Goal: Information Seeking & Learning: Understand process/instructions

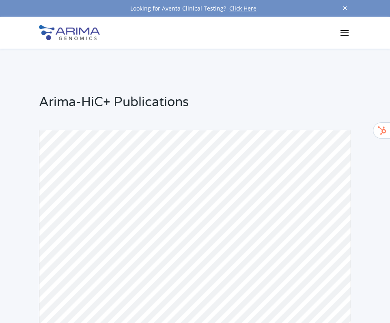
click at [347, 8] on span at bounding box center [345, 8] width 12 height 11
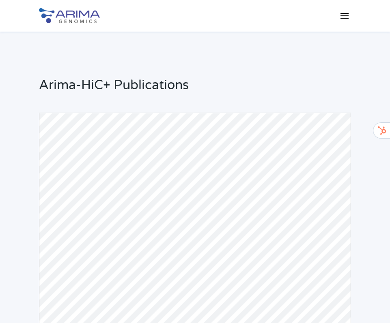
click at [343, 17] on span at bounding box center [344, 15] width 13 height 13
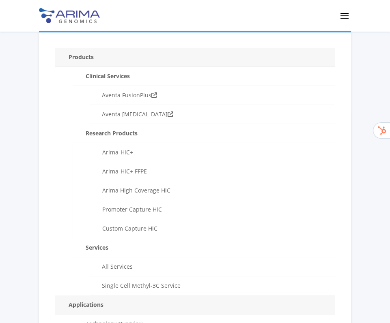
click at [343, 17] on span at bounding box center [344, 15] width 13 height 13
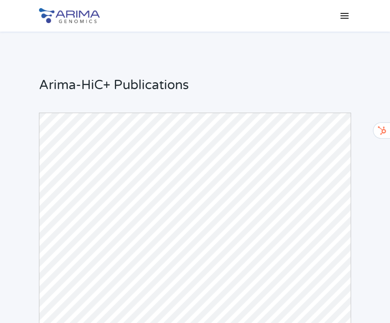
click at [91, 17] on img at bounding box center [69, 15] width 61 height 15
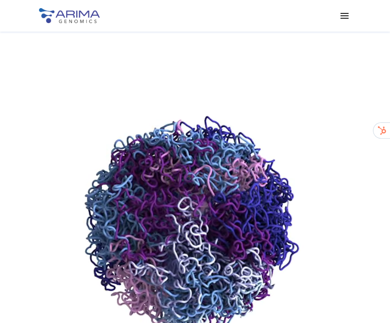
click at [346, 16] on span at bounding box center [344, 15] width 13 height 13
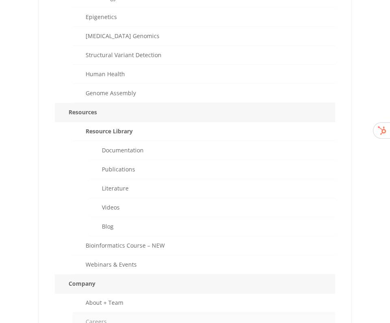
scroll to position [326, 0]
click at [165, 148] on link "Documentation" at bounding box center [213, 151] width 246 height 19
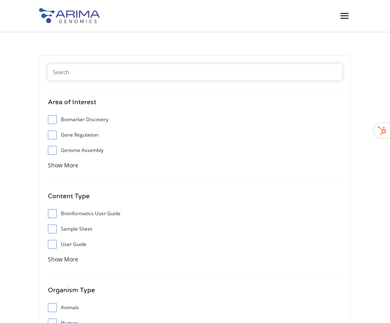
click at [103, 73] on input "text" at bounding box center [195, 72] width 294 height 16
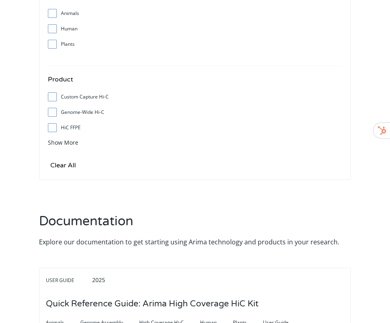
scroll to position [295, 0]
click at [53, 114] on input "Genome-Wide Hi-C" at bounding box center [51, 111] width 5 height 5
checkbox input "true"
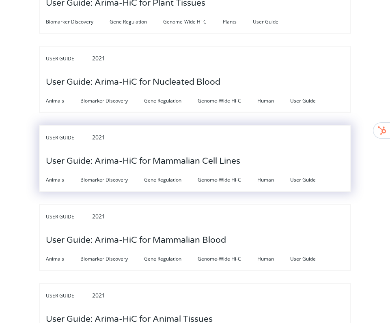
scroll to position [1506, 0]
click at [182, 157] on h3 "User Guide: Arima-HiC for Mammalian Cell Lines" at bounding box center [143, 160] width 194 height 25
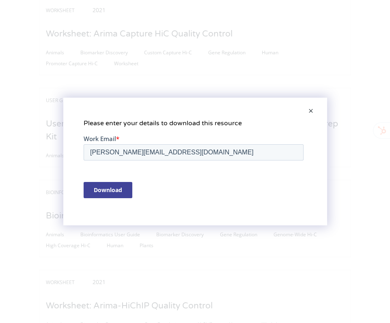
scroll to position [0, 0]
click at [315, 111] on span at bounding box center [311, 111] width 16 height 19
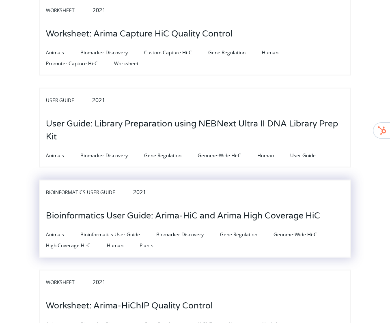
click at [185, 208] on h3 "Bioinformatics User Guide: Arima-HiC and Arima High Coverage HiC" at bounding box center [183, 216] width 274 height 25
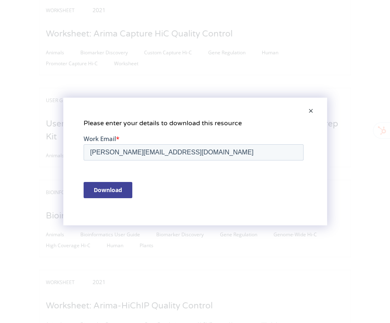
click at [100, 198] on div "Download" at bounding box center [194, 190] width 223 height 30
click at [106, 189] on input "Download" at bounding box center [107, 190] width 49 height 16
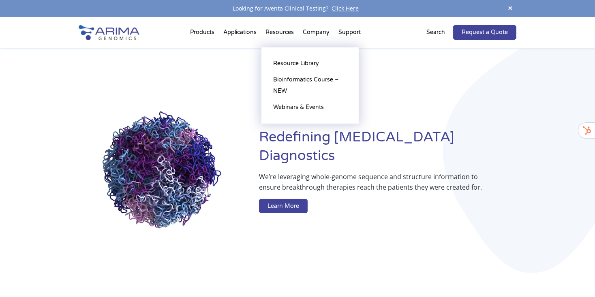
click at [274, 33] on li "Resources Resource Library Documentation Publications Literature Videos Blog Bi…" at bounding box center [280, 34] width 37 height 28
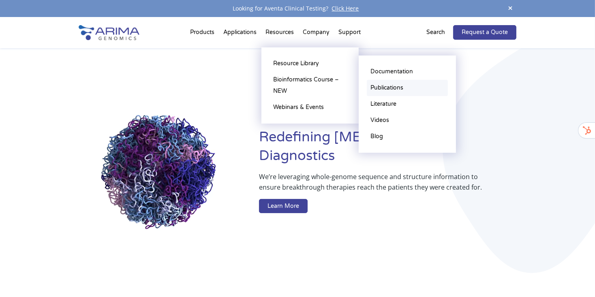
click at [384, 83] on link "Publications" at bounding box center [407, 88] width 81 height 16
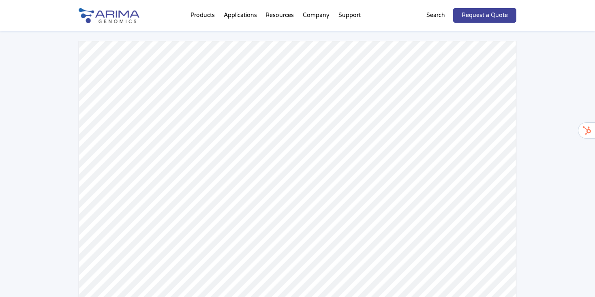
scroll to position [71, 0]
click at [47, 67] on div "Arima-HiC+ Publications Powered by Bioz © 2025 See more details on Bioz" at bounding box center [297, 169] width 595 height 418
click at [119, 19] on img at bounding box center [109, 15] width 61 height 15
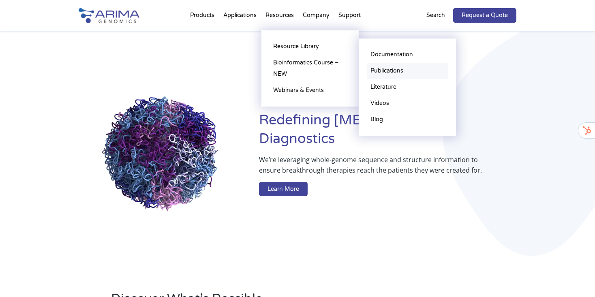
click at [403, 72] on link "Publications" at bounding box center [407, 71] width 81 height 16
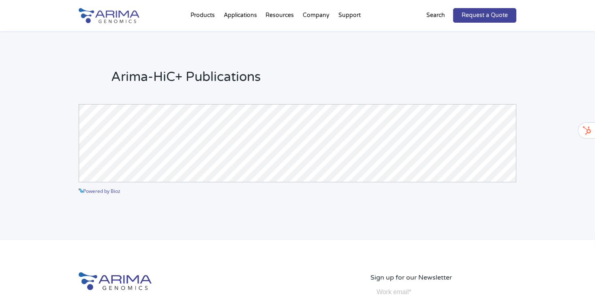
scroll to position [11, 0]
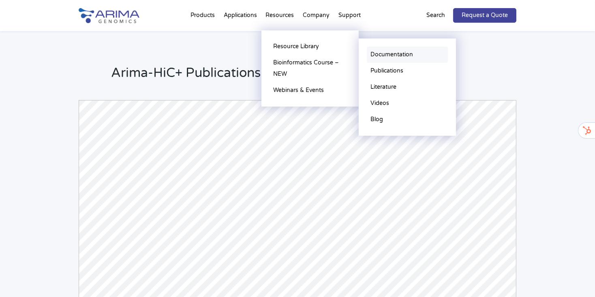
click at [388, 52] on link "Documentation" at bounding box center [407, 55] width 81 height 16
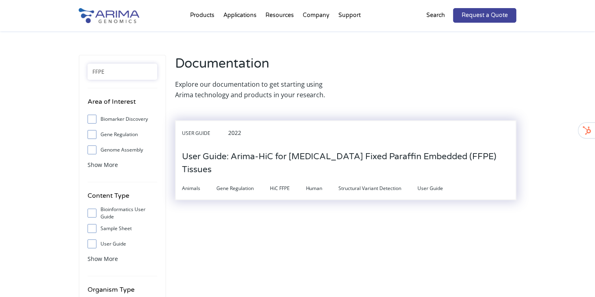
type input "FFPE"
click at [322, 153] on h3 "User Guide: Arima-HiC for [MEDICAL_DATA] Fixed Paraffin Embedded (FFPE) Tissues" at bounding box center [346, 163] width 328 height 38
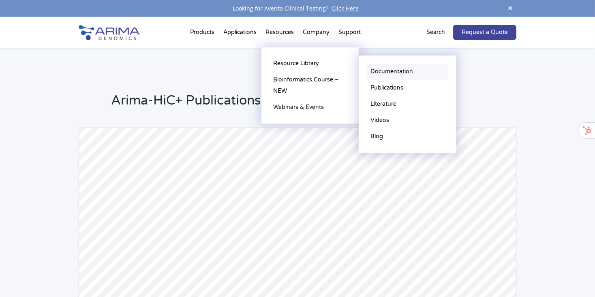
click at [401, 73] on link "Documentation" at bounding box center [407, 72] width 81 height 16
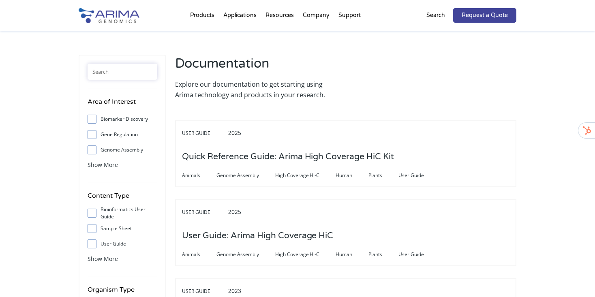
click at [135, 73] on input "text" at bounding box center [123, 72] width 70 height 16
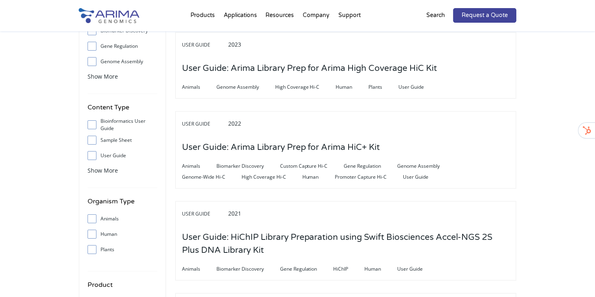
scroll to position [118, 0]
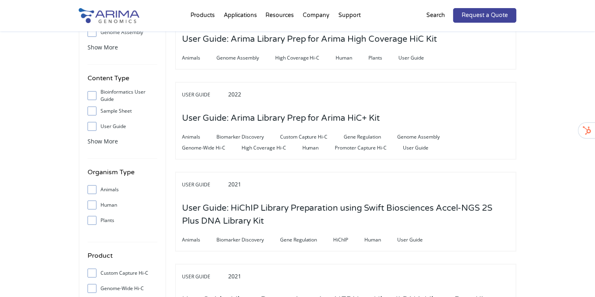
copy h3 "User Guide: Arima Library Prep for Arima HiC+ Kit"
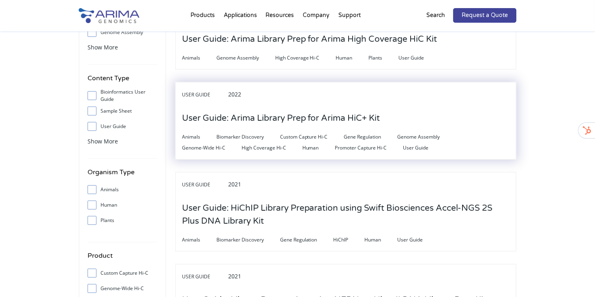
click at [270, 117] on h3 "User Guide: Arima Library Prep for Arima HiC+ Kit" at bounding box center [281, 118] width 198 height 25
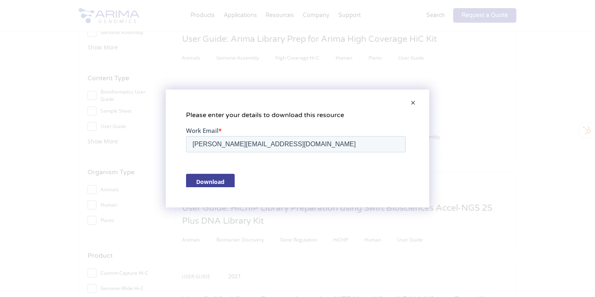
scroll to position [0, 0]
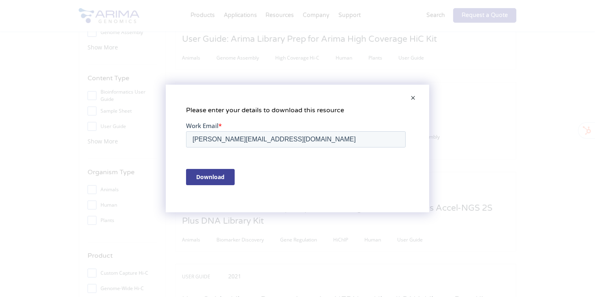
click at [410, 100] on span at bounding box center [413, 98] width 16 height 19
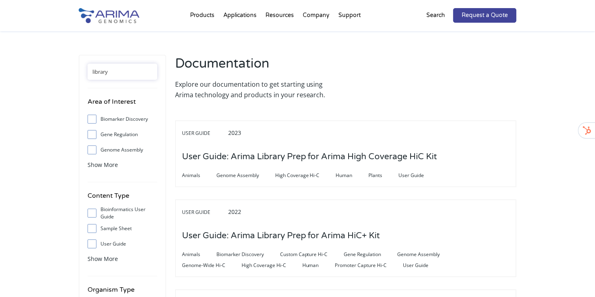
click at [111, 67] on input "library" at bounding box center [123, 72] width 70 height 16
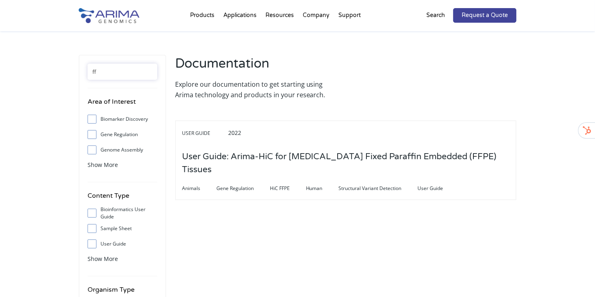
type input "f"
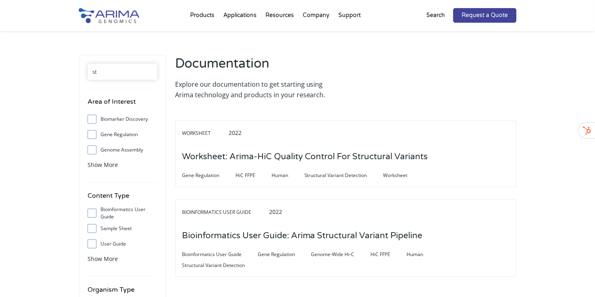
type input "s"
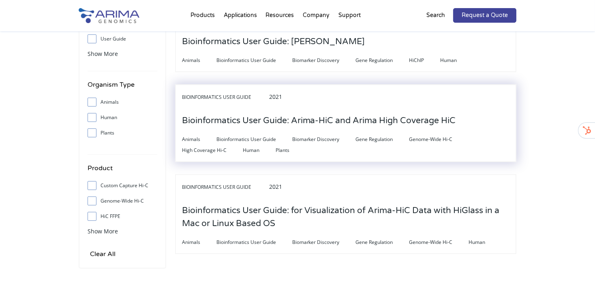
scroll to position [206, 0]
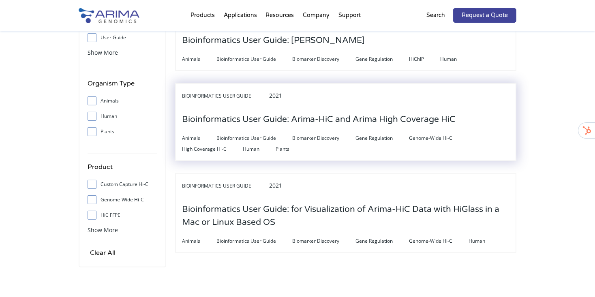
type input "bioinforma"
click at [241, 118] on h3 "Bioinformatics User Guide: Arima-HiC and Arima High Coverage HiC" at bounding box center [319, 119] width 274 height 25
